Goal: Task Accomplishment & Management: Manage account settings

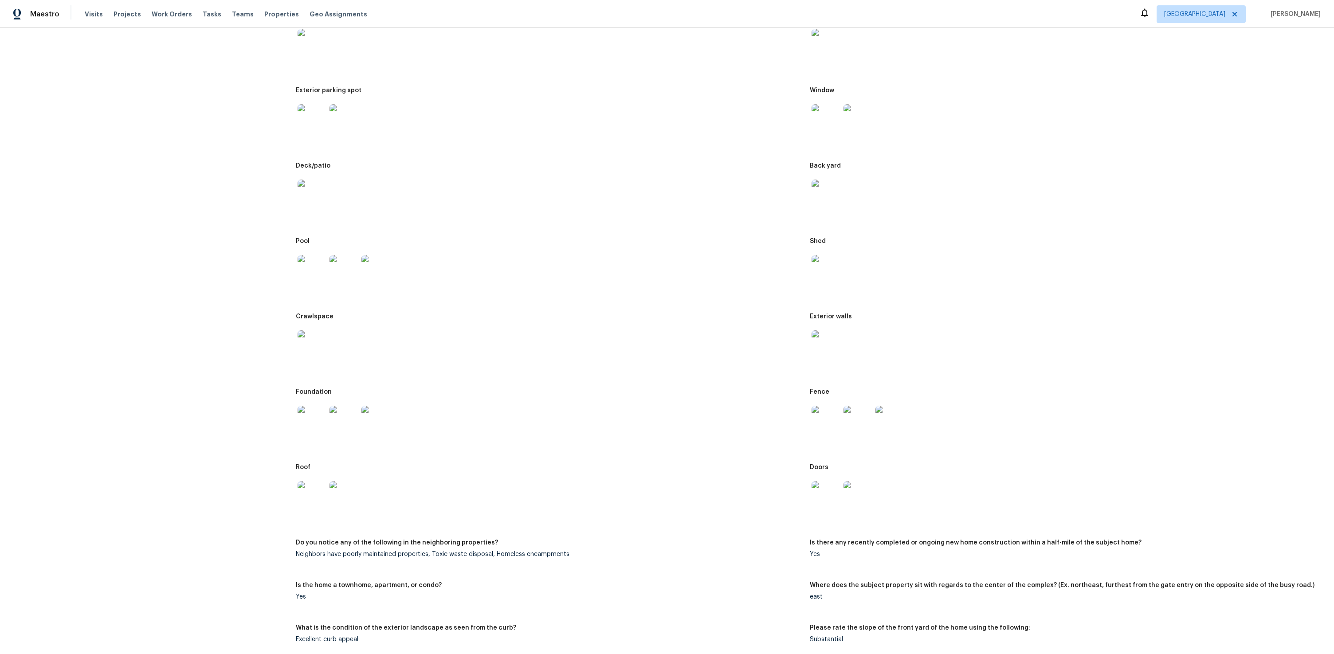
scroll to position [220, 0]
click at [298, 112] on img at bounding box center [312, 119] width 28 height 28
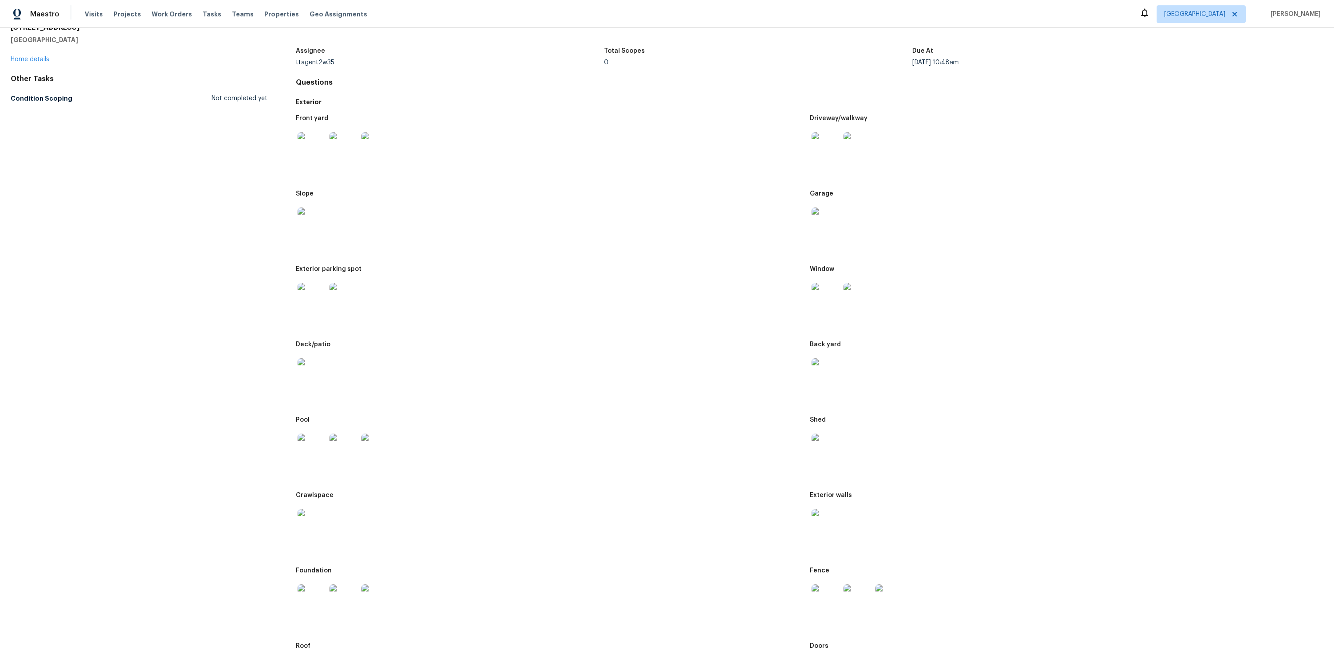
scroll to position [0, 0]
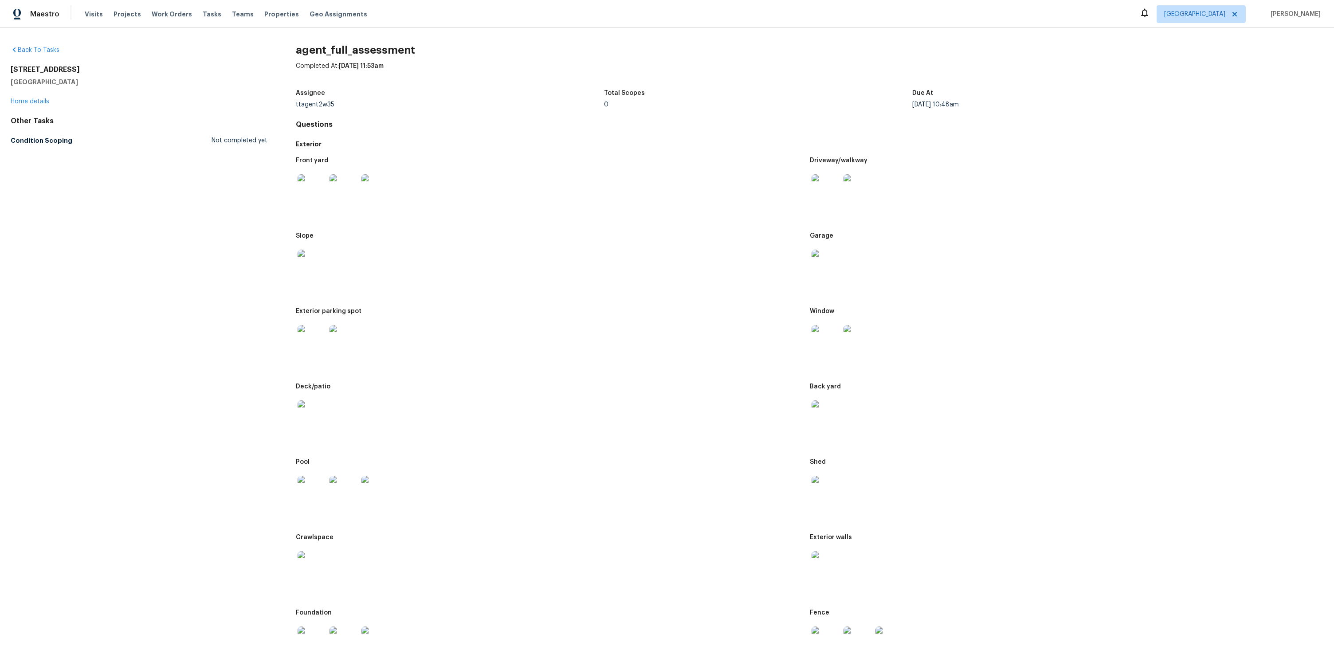
click at [314, 201] on img at bounding box center [312, 188] width 28 height 28
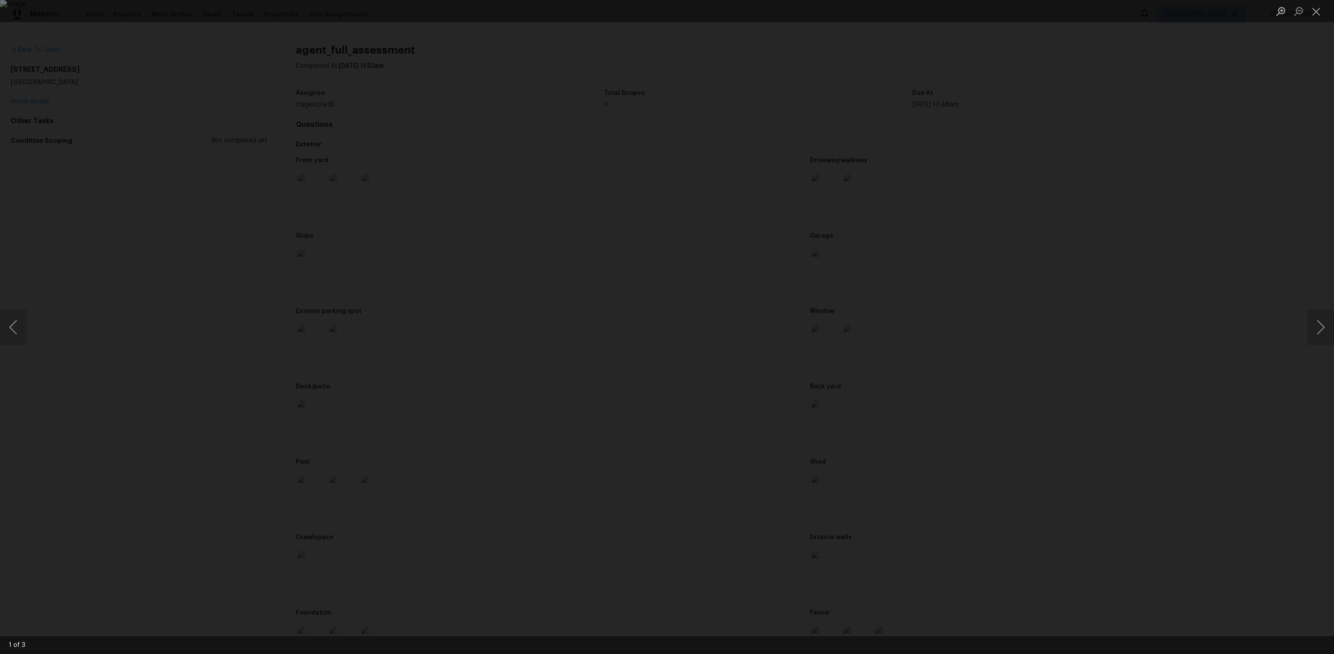
click at [230, 225] on div "Lightbox" at bounding box center [667, 327] width 1334 height 654
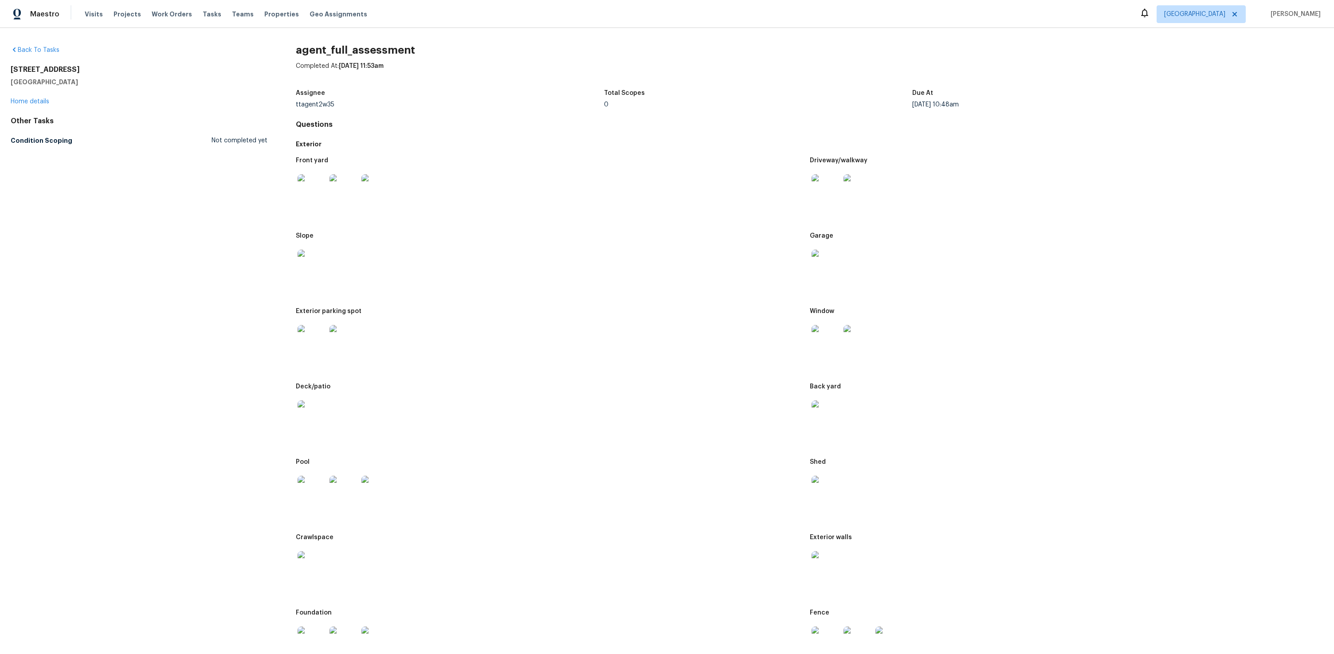
click at [377, 197] on img at bounding box center [375, 188] width 28 height 28
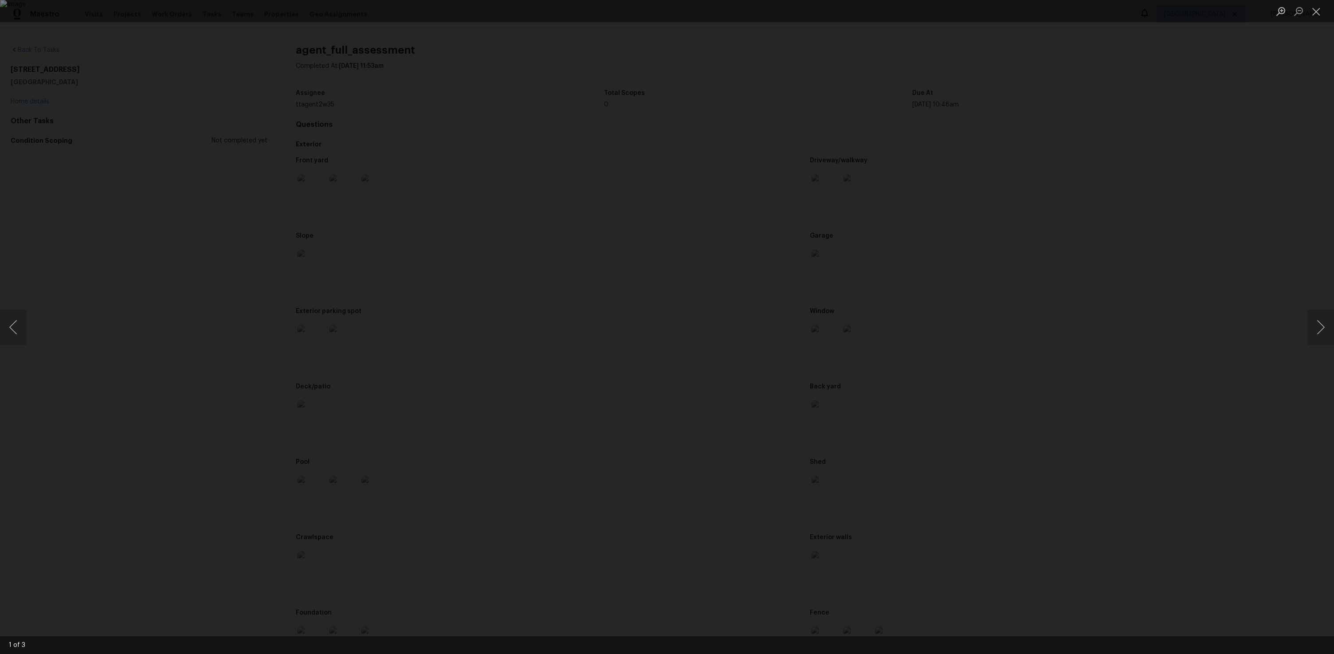
click at [251, 256] on div "Lightbox" at bounding box center [667, 327] width 1334 height 654
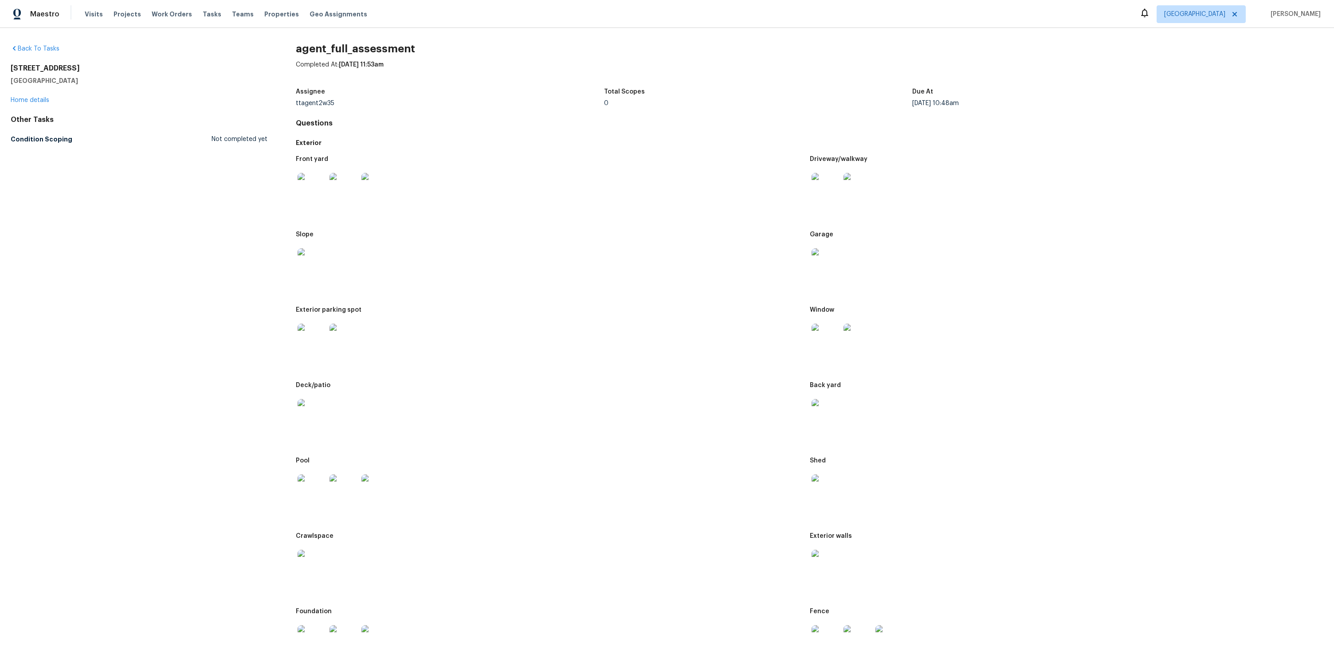
scroll to position [2, 0]
drag, startPoint x: 78, startPoint y: 66, endPoint x: 1, endPoint y: 64, distance: 76.3
click at [1, 64] on div "Back To Tasks [STREET_ADDRESS] Home details Other Tasks Condition Scoping Not c…" at bounding box center [667, 341] width 1334 height 626
copy h2 "[STREET_ADDRESS]"
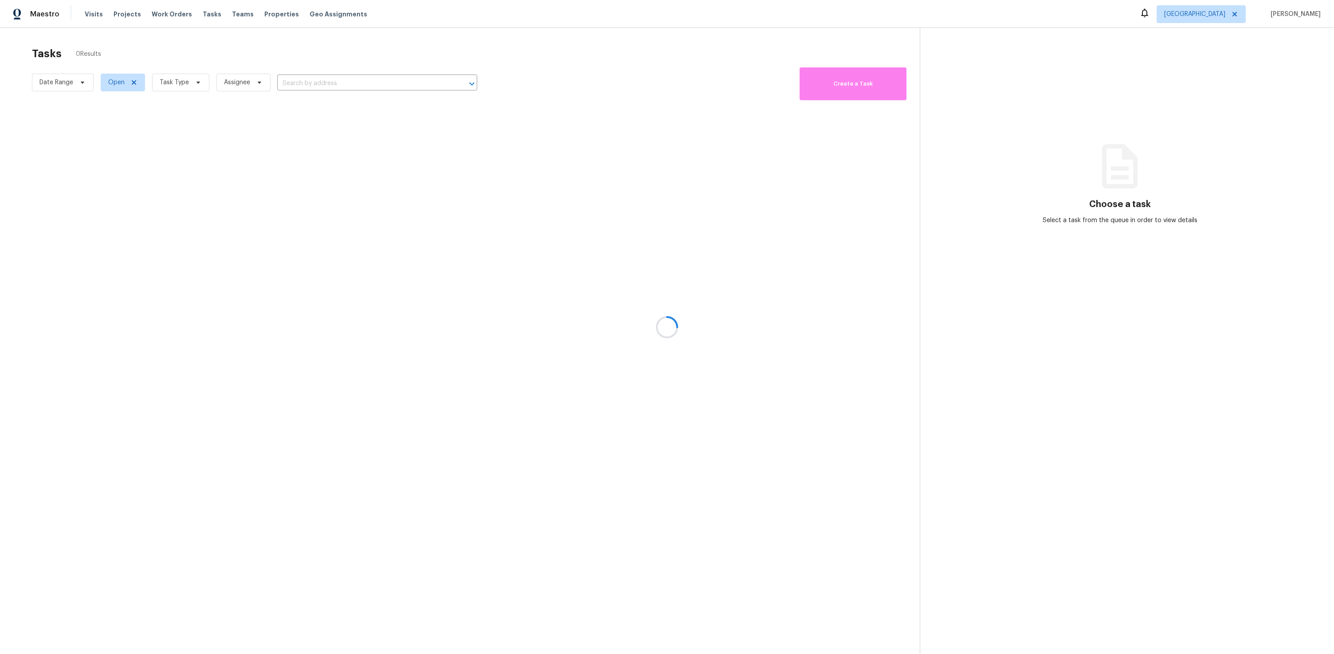
click at [161, 44] on div at bounding box center [667, 327] width 1334 height 654
click at [172, 85] on div at bounding box center [667, 327] width 1334 height 654
click at [198, 83] on div at bounding box center [667, 327] width 1334 height 654
click at [413, 53] on div at bounding box center [667, 327] width 1334 height 654
click at [447, 200] on section "Tasks 0 Results Date Range Open Task Type Assignee ​ Create a Task No tasks fou…" at bounding box center [466, 362] width 905 height 640
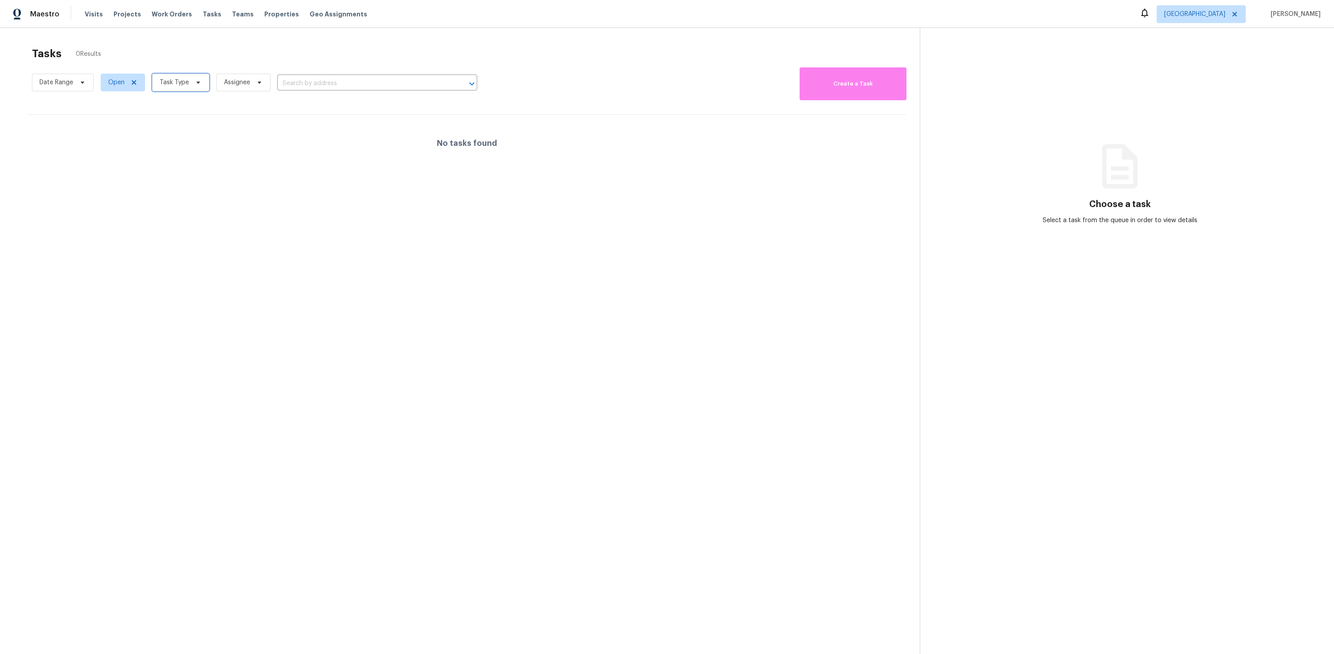
click at [191, 76] on span "Task Type" at bounding box center [180, 83] width 57 height 18
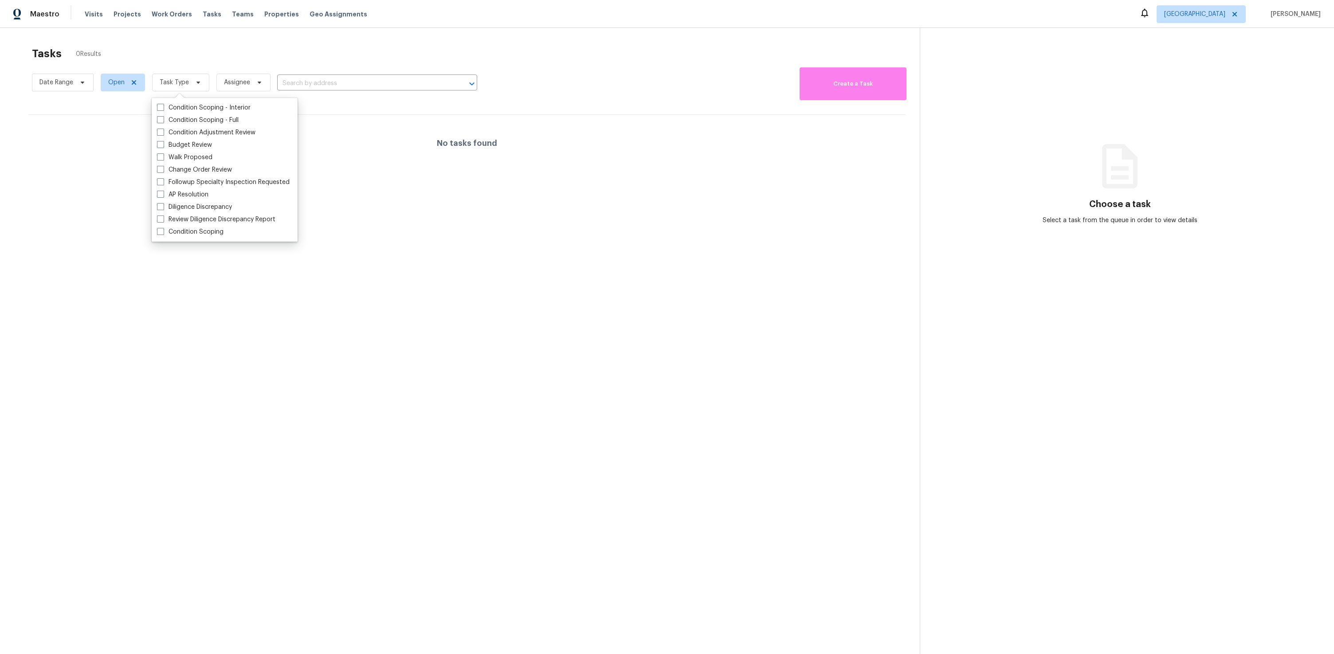
click at [369, 140] on div "No tasks found" at bounding box center [466, 143] width 877 height 57
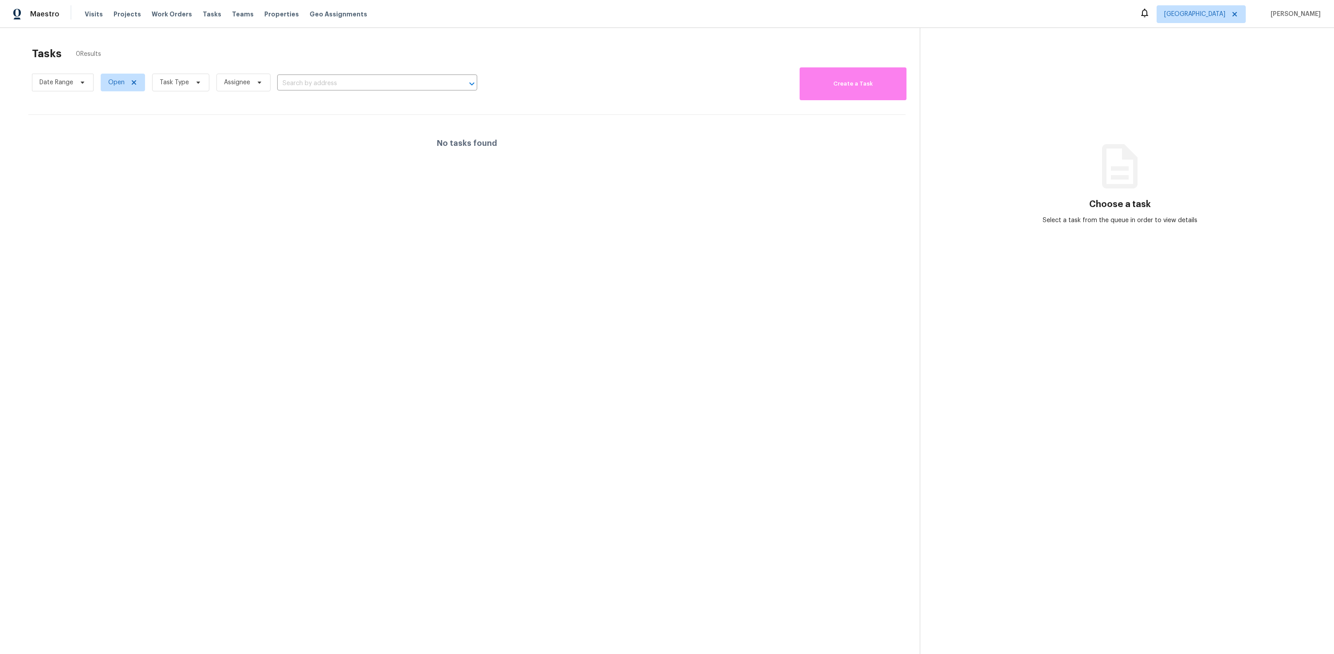
click at [369, 141] on div "No tasks found" at bounding box center [466, 143] width 877 height 57
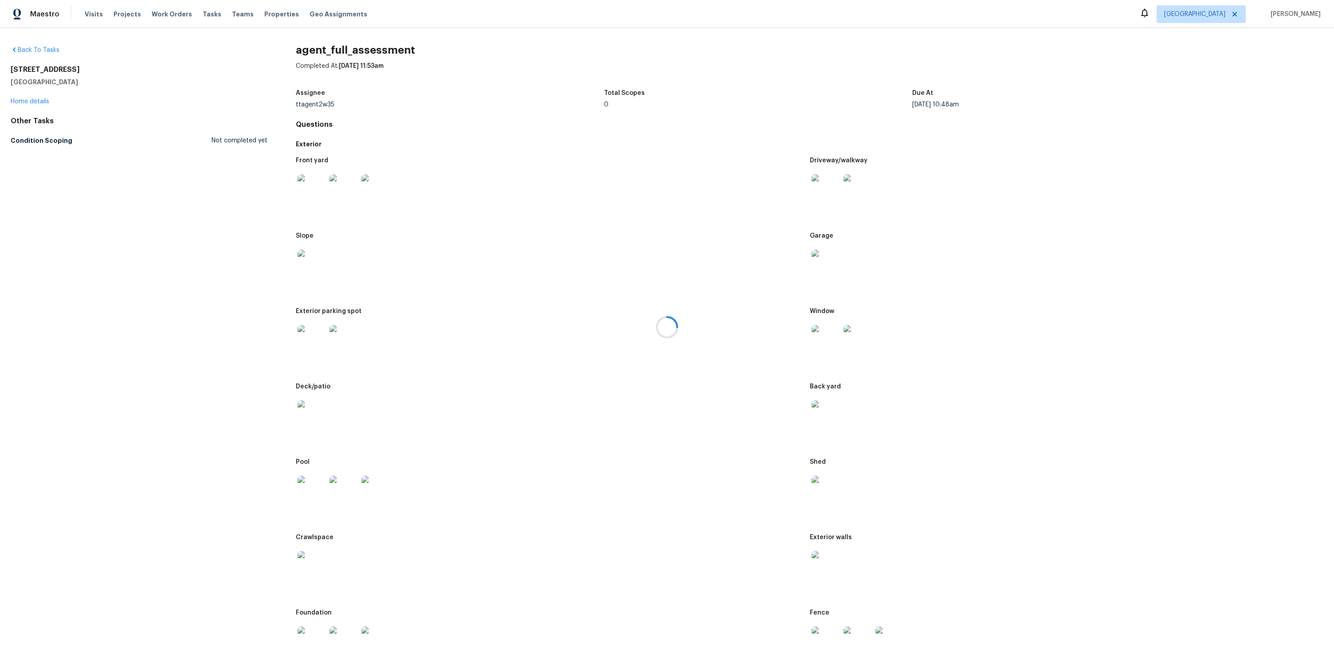
click at [359, 47] on div at bounding box center [667, 327] width 1334 height 654
drag, startPoint x: 409, startPoint y: 47, endPoint x: 299, endPoint y: 46, distance: 110.0
click at [299, 46] on div at bounding box center [667, 327] width 1334 height 654
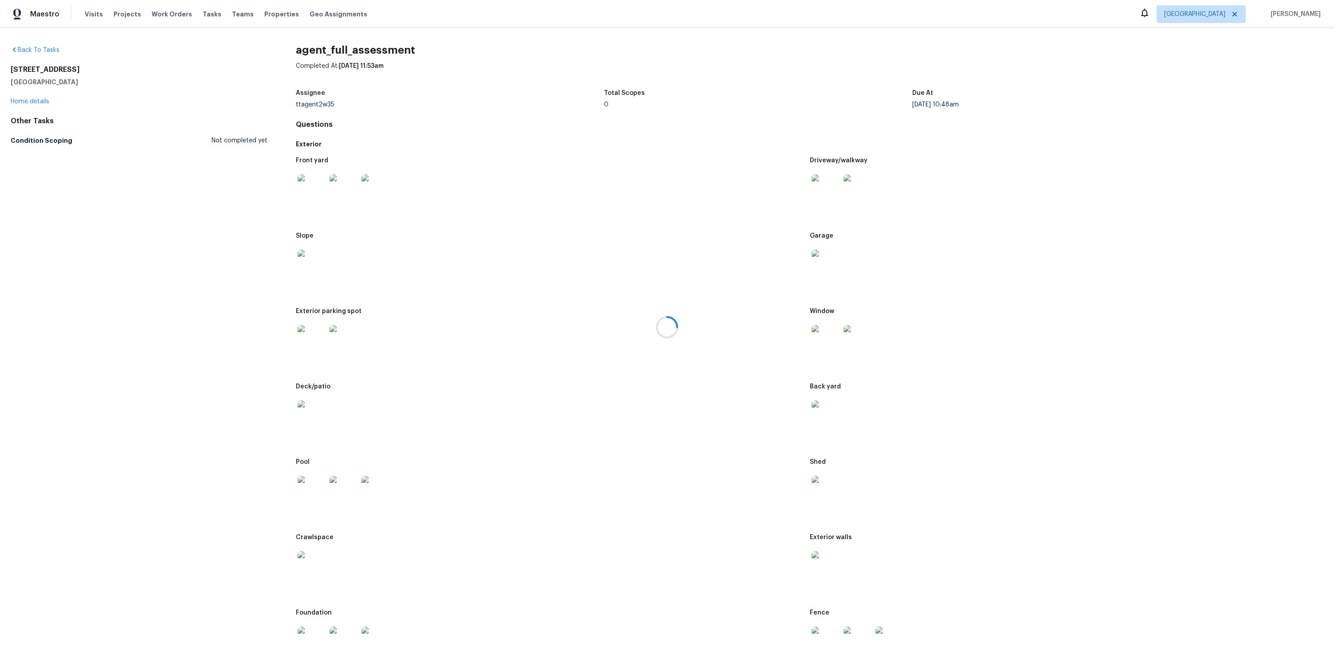
drag, startPoint x: 295, startPoint y: 49, endPoint x: 435, endPoint y: 55, distance: 139.8
click at [435, 55] on div at bounding box center [667, 327] width 1334 height 654
click at [533, 231] on div at bounding box center [667, 327] width 1334 height 654
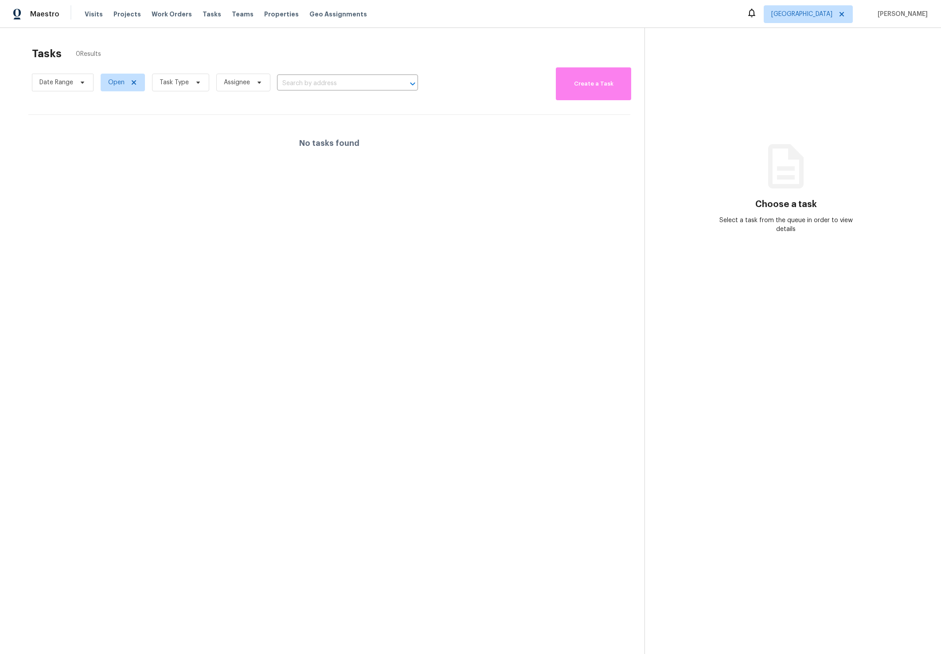
click at [410, 364] on section "Tasks 0 Results Date Range Open Task Type Assignee ​ Create a Task No tasks fou…" at bounding box center [329, 362] width 631 height 640
drag, startPoint x: 439, startPoint y: 573, endPoint x: 444, endPoint y: 589, distance: 16.7
click at [443, 587] on section "Tasks 0 Results Date Range Open Task Type Assignee ​ Create a Task No tasks fou…" at bounding box center [329, 362] width 631 height 640
click at [208, 470] on section "Tasks 0 Results Date Range Open Task Type Assignee ​ Create a Task No tasks fou…" at bounding box center [329, 362] width 631 height 640
click at [384, 442] on section "Tasks 0 Results Date Range Open Task Type Assignee ​ Create a Task No tasks fou…" at bounding box center [329, 362] width 631 height 640
